Goal: Complete application form

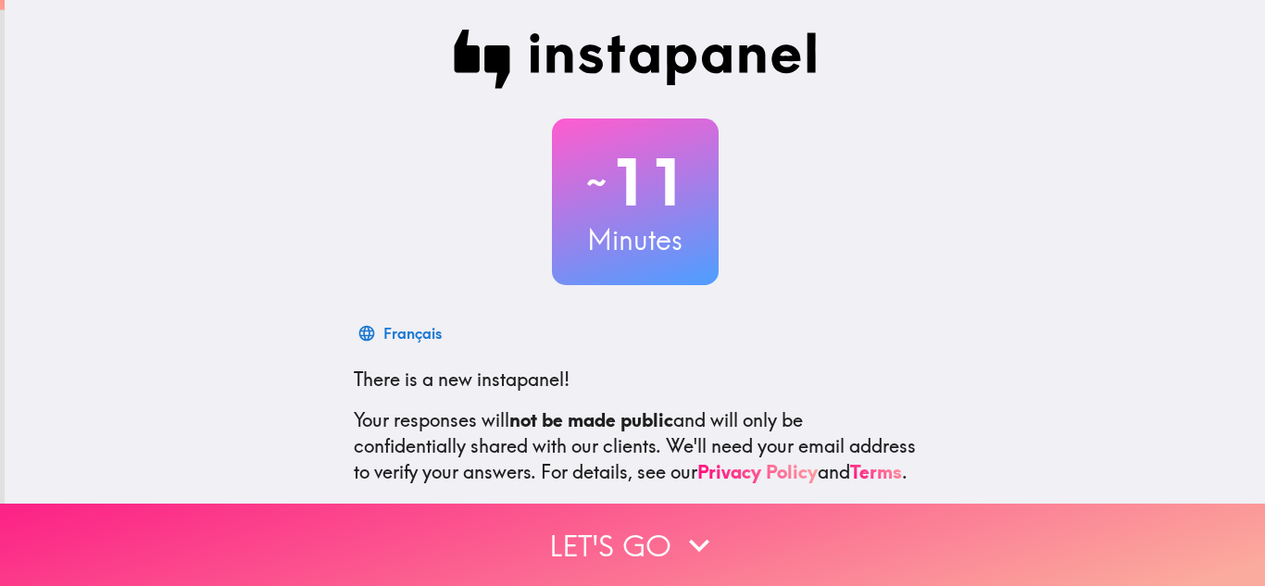
click at [738, 518] on button "Let's go" at bounding box center [632, 545] width 1265 height 82
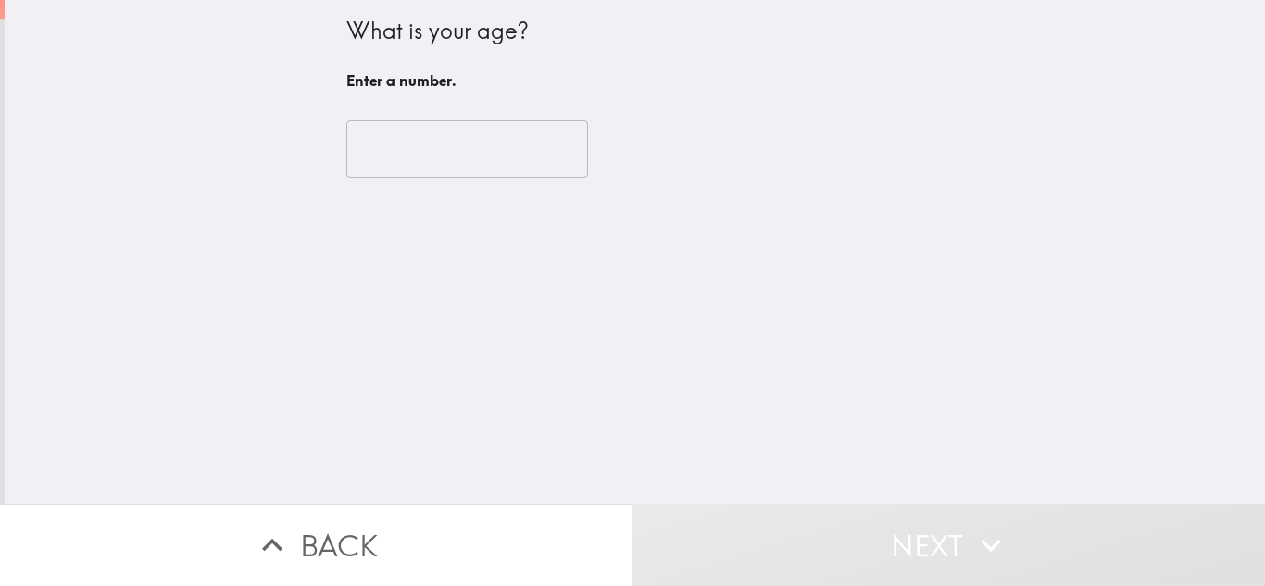
click at [503, 157] on input "number" at bounding box center [467, 148] width 242 height 57
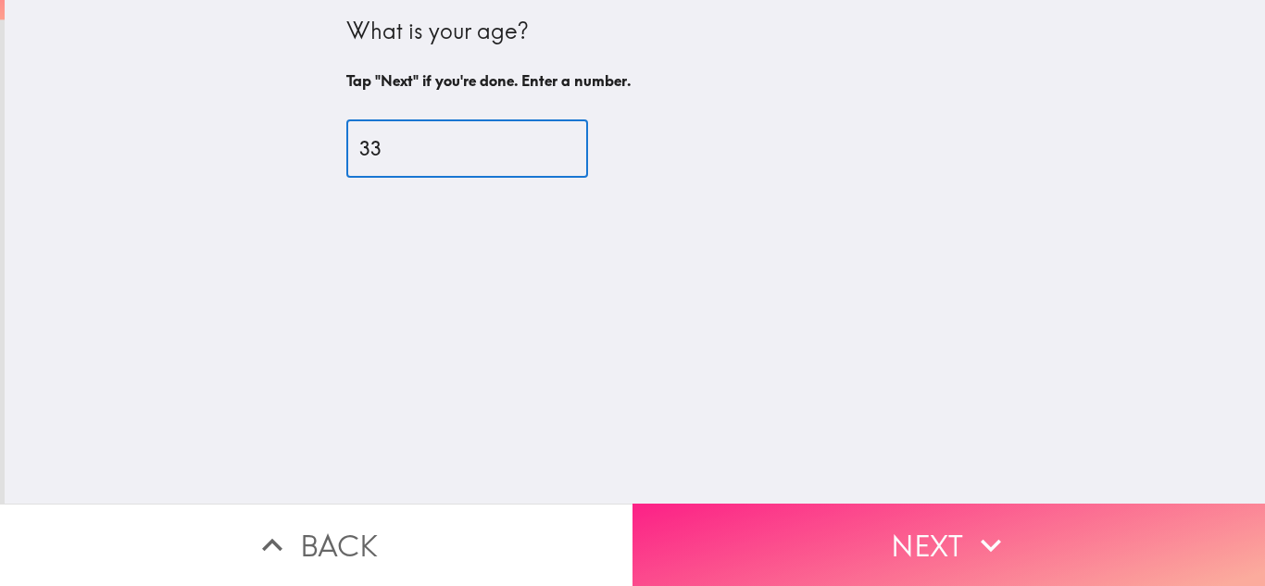
type input "33"
click at [808, 529] on button "Next" at bounding box center [948, 545] width 632 height 82
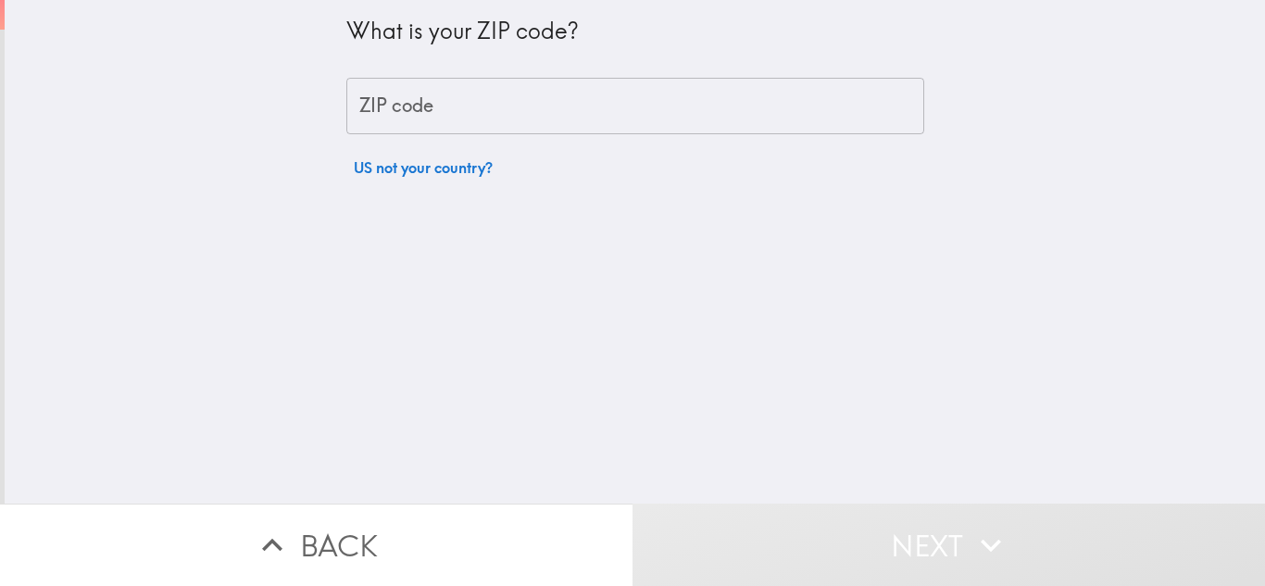
click at [532, 120] on input "ZIP code" at bounding box center [635, 106] width 578 height 57
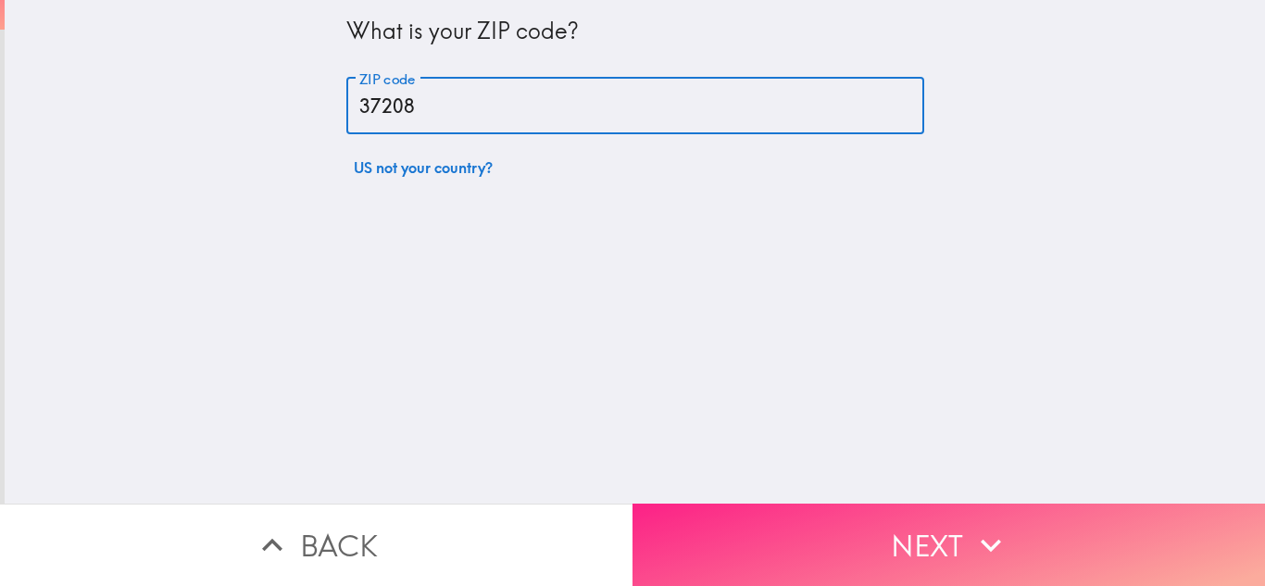
type input "37208"
click at [782, 564] on button "Next" at bounding box center [948, 545] width 632 height 82
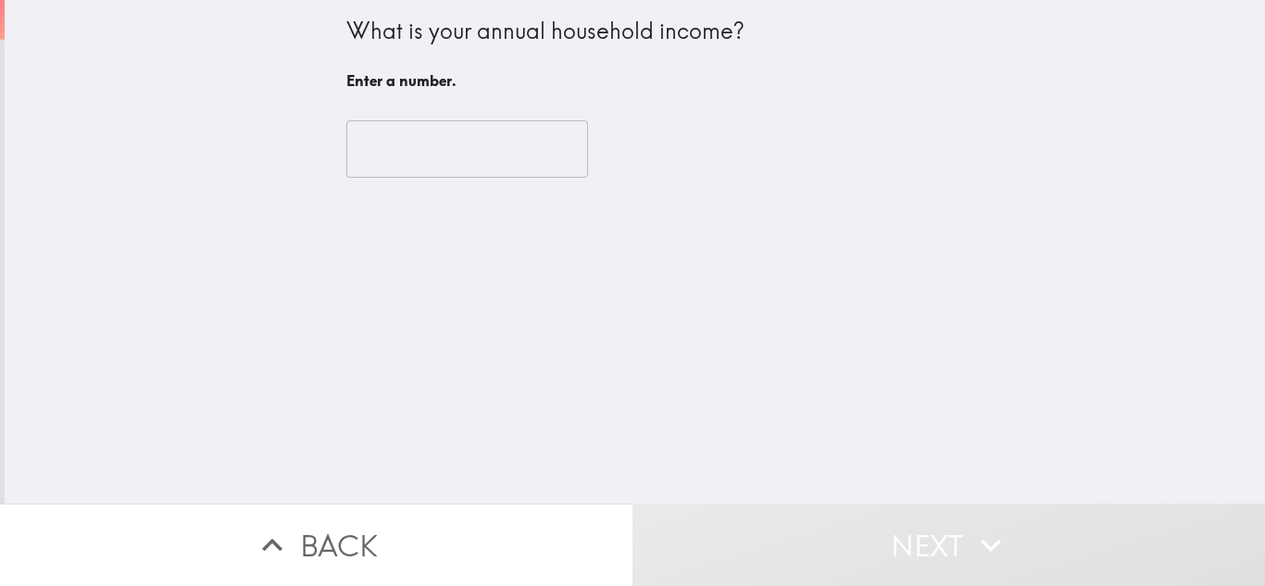
click at [527, 144] on input "number" at bounding box center [467, 148] width 242 height 57
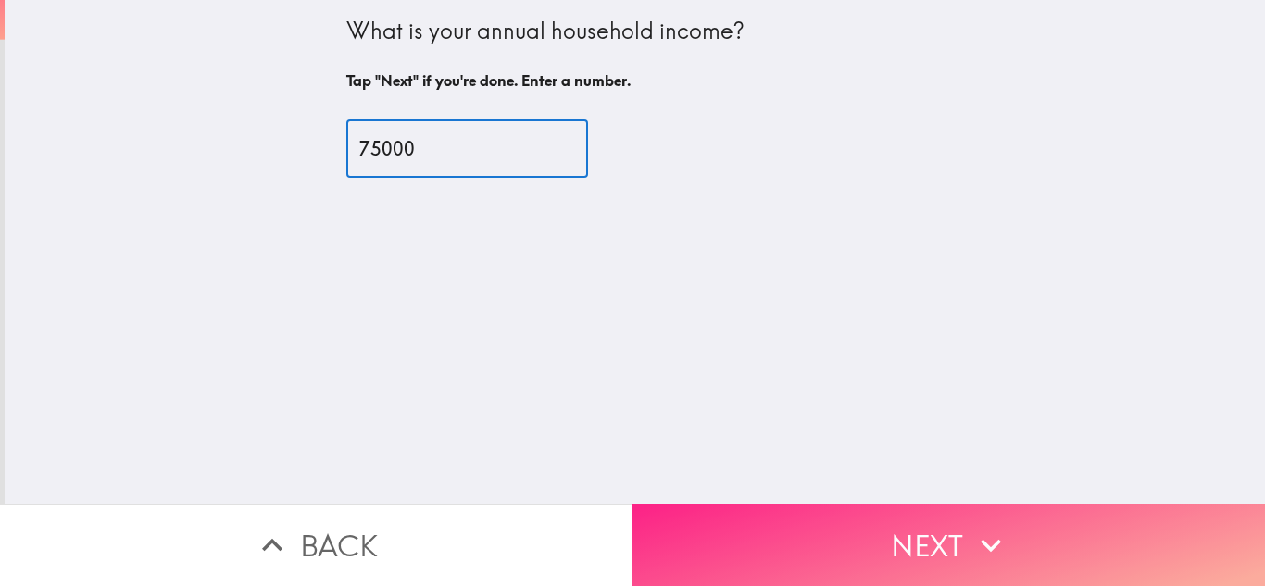
type input "75000"
click at [703, 530] on button "Next" at bounding box center [948, 545] width 632 height 82
